Goal: Find specific page/section: Find specific page/section

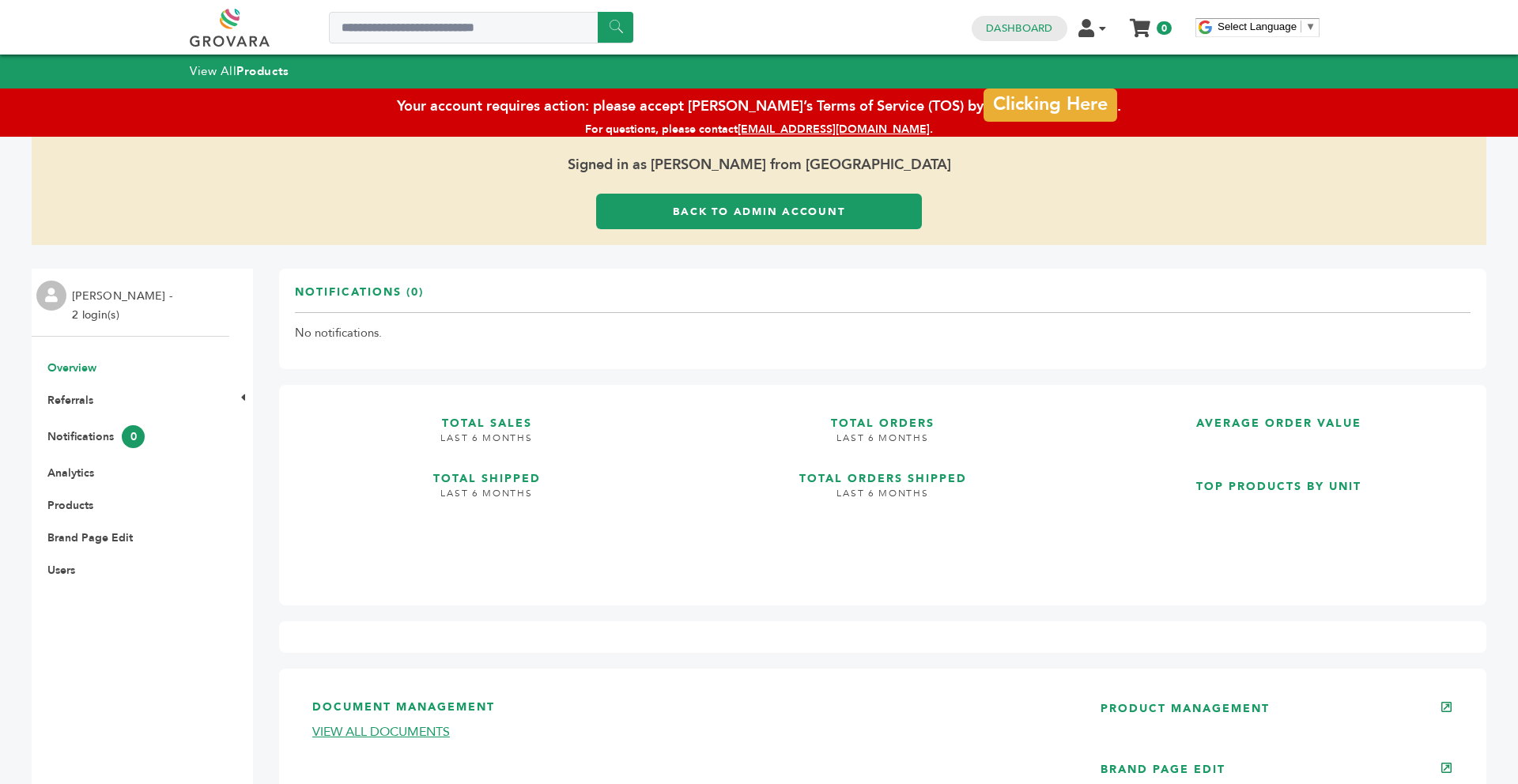
click at [762, 211] on link "Back to Admin Account" at bounding box center [759, 211] width 326 height 36
